Goal: Connect with others: Connect with others

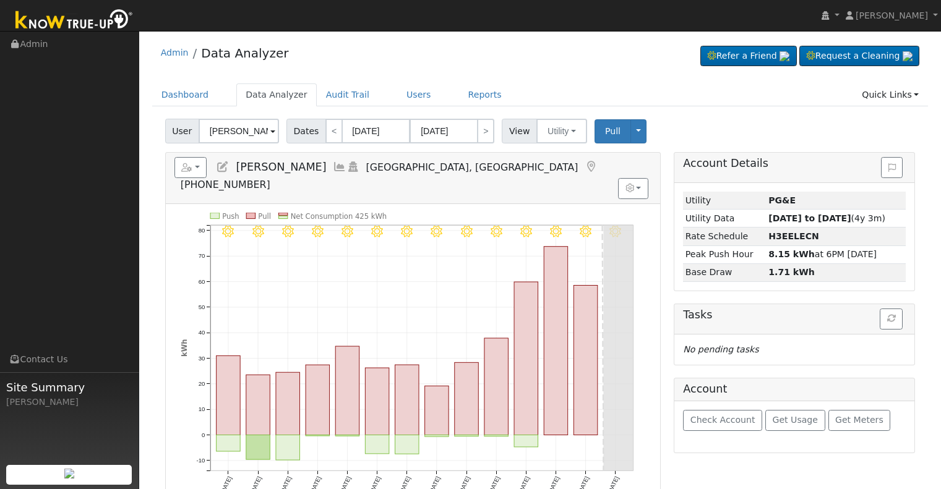
scroll to position [62, 0]
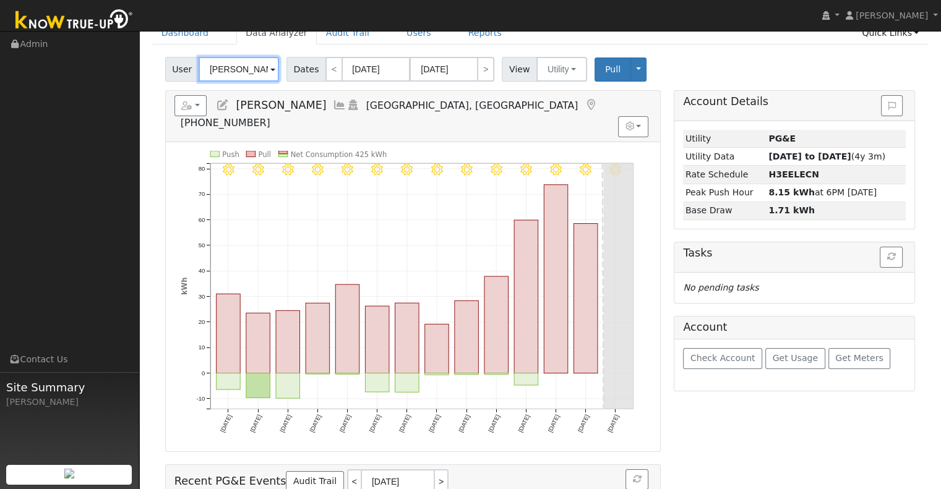
click at [233, 69] on input "[PERSON_NAME]" at bounding box center [239, 69] width 80 height 25
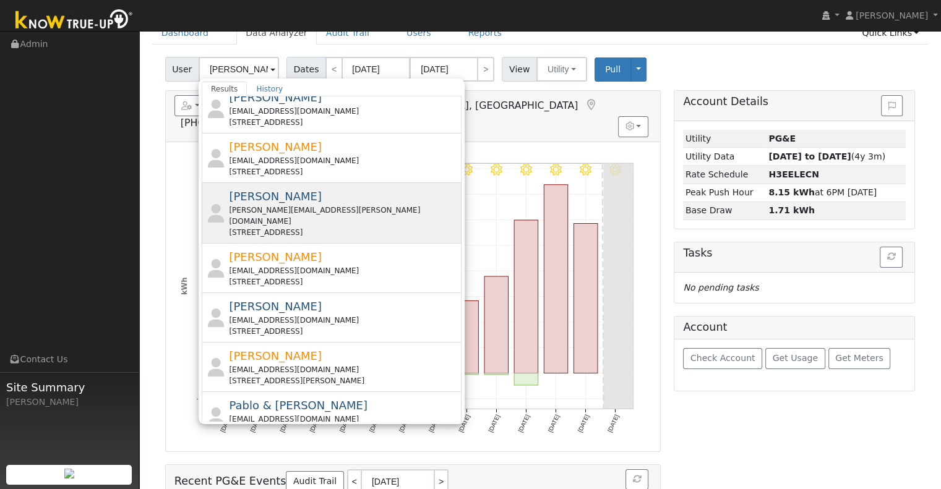
click at [310, 201] on div "[PERSON_NAME] [PERSON_NAME][EMAIL_ADDRESS][PERSON_NAME][DOMAIN_NAME] [STREET_AD…" at bounding box center [344, 213] width 230 height 50
type input "[PERSON_NAME]"
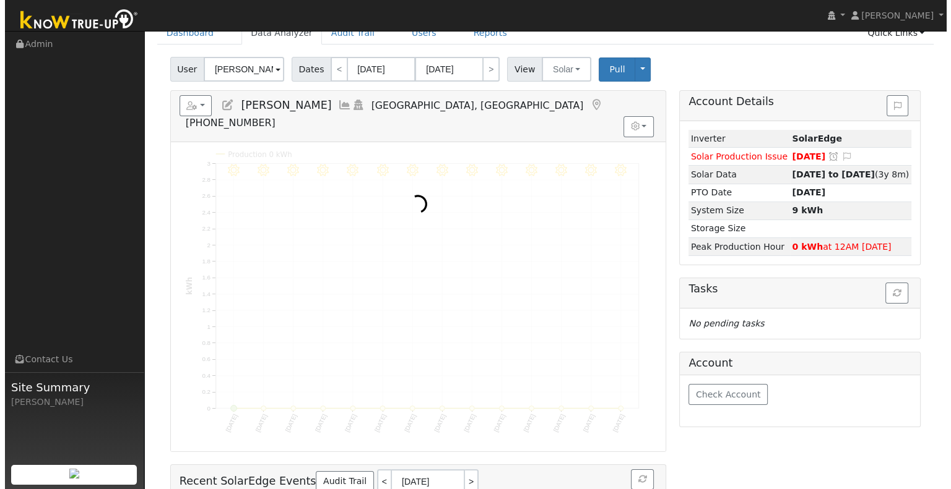
scroll to position [0, 0]
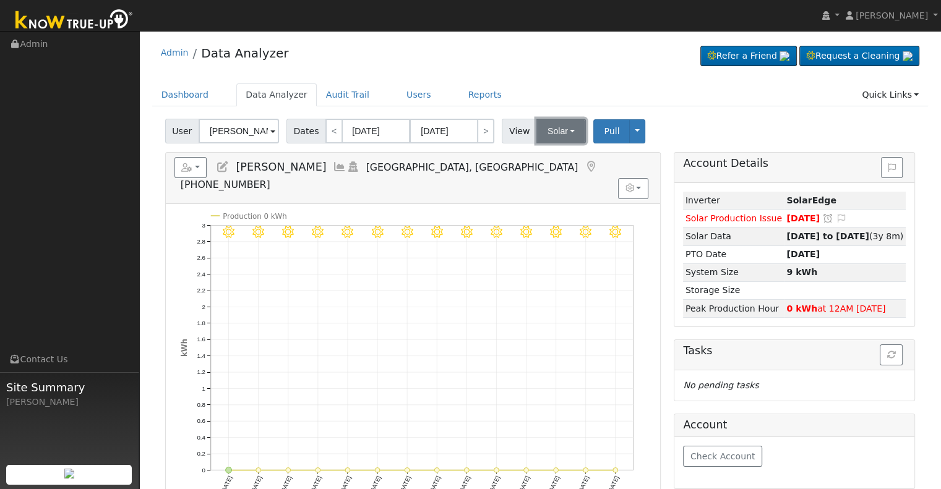
click at [546, 134] on button "Solar" at bounding box center [562, 131] width 50 height 25
click at [551, 158] on link "Utility" at bounding box center [577, 158] width 86 height 17
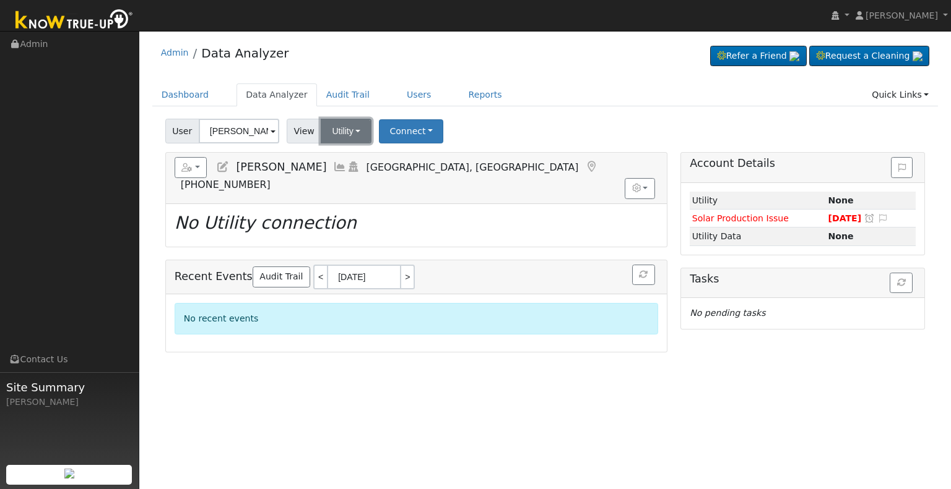
click at [347, 136] on button "Utility" at bounding box center [346, 131] width 51 height 25
click at [343, 174] on link "Solar" at bounding box center [362, 176] width 86 height 17
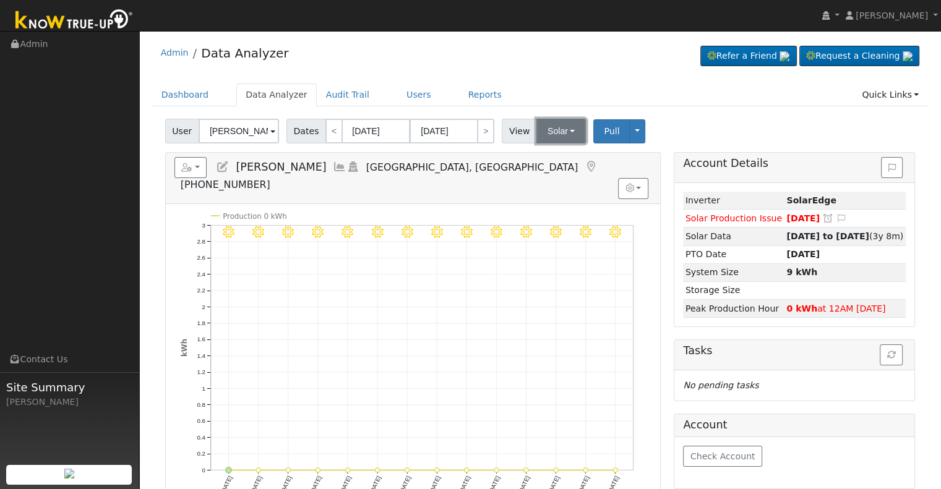
click at [545, 128] on button "Solar" at bounding box center [562, 131] width 50 height 25
click at [557, 153] on link "Utility" at bounding box center [577, 158] width 86 height 17
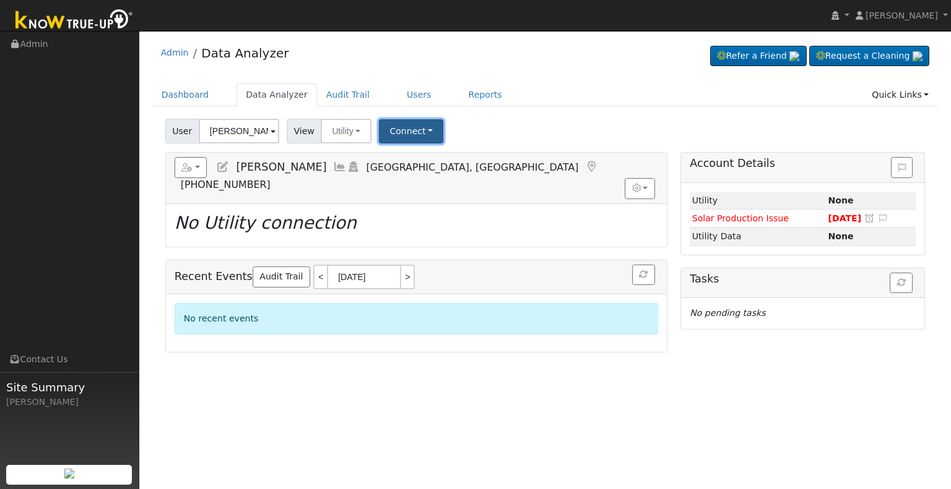
click at [415, 132] on button "Connect" at bounding box center [411, 131] width 64 height 24
click at [425, 151] on link "Select a Provider" at bounding box center [427, 158] width 97 height 17
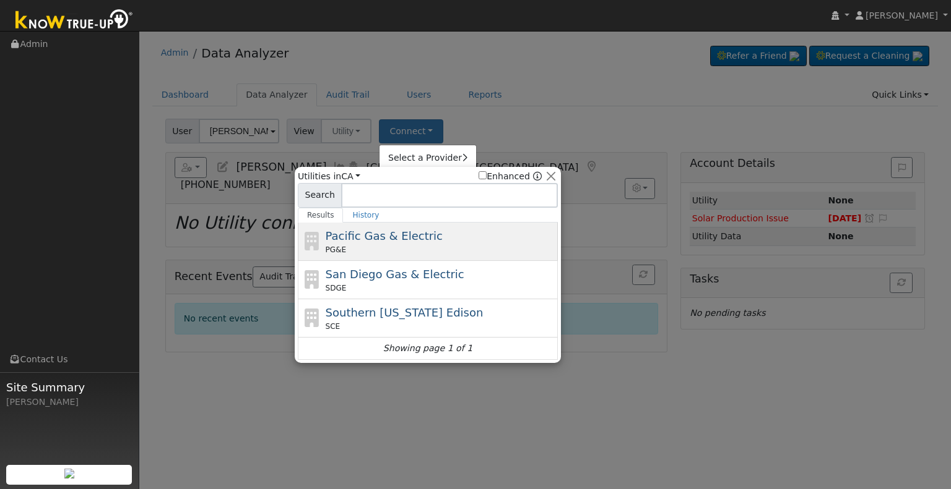
click at [403, 235] on span "Pacific Gas & Electric" at bounding box center [384, 236] width 117 height 13
